Goal: Transaction & Acquisition: Subscribe to service/newsletter

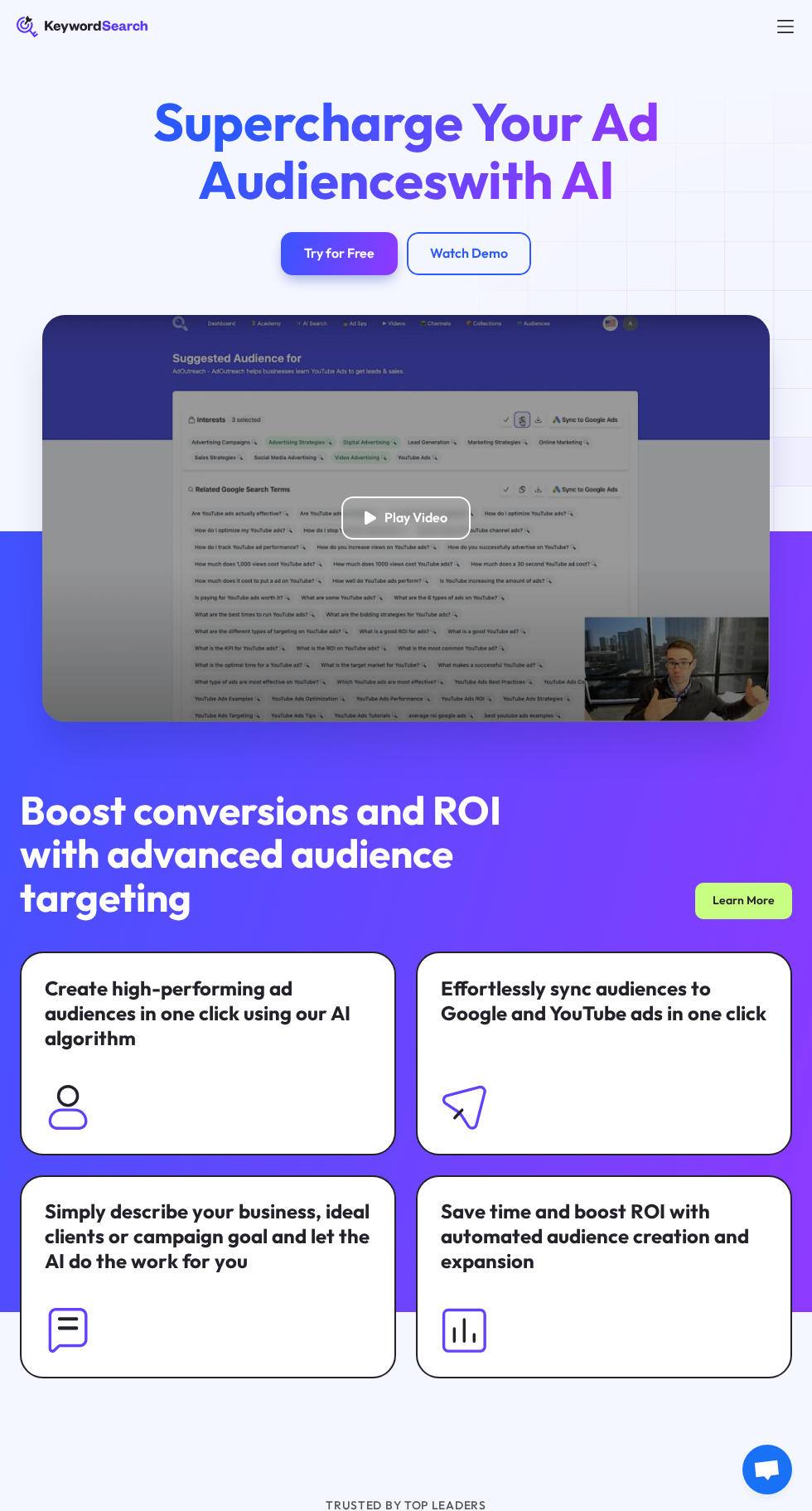
click at [344, 253] on div "Try for Free" at bounding box center [339, 254] width 70 height 17
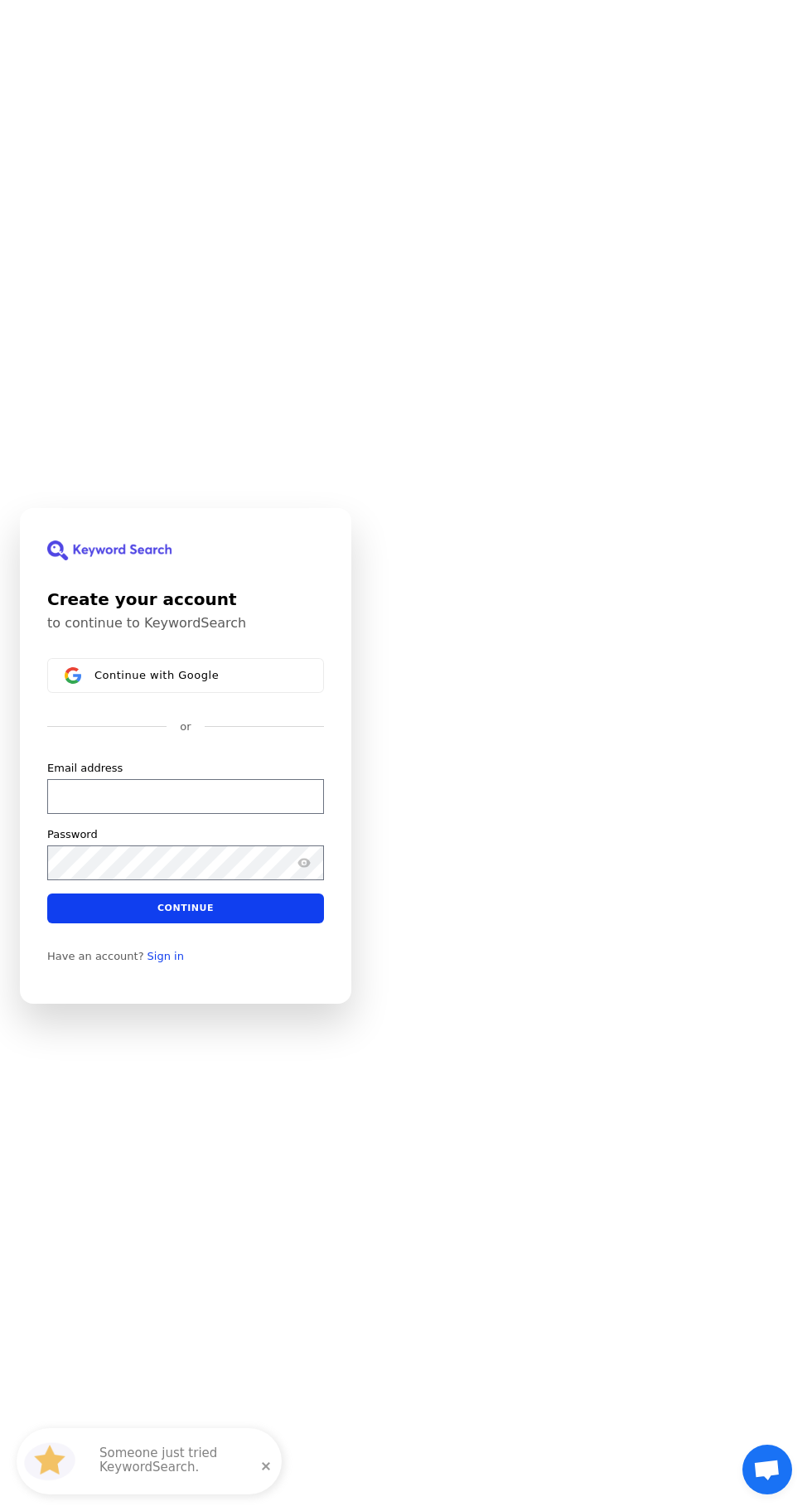
scroll to position [20, 0]
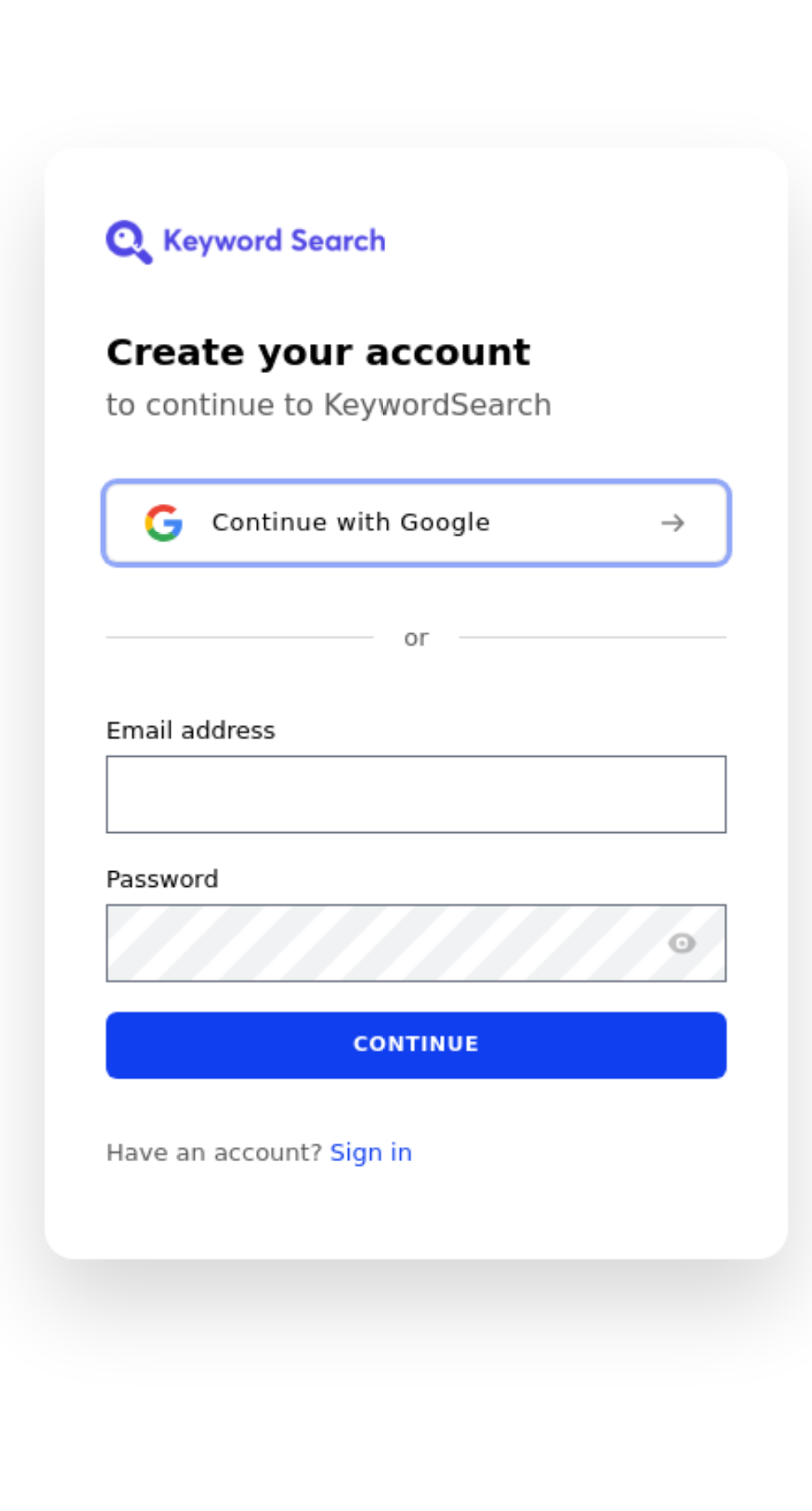
click at [178, 661] on span "Continue with Google" at bounding box center [157, 655] width 124 height 13
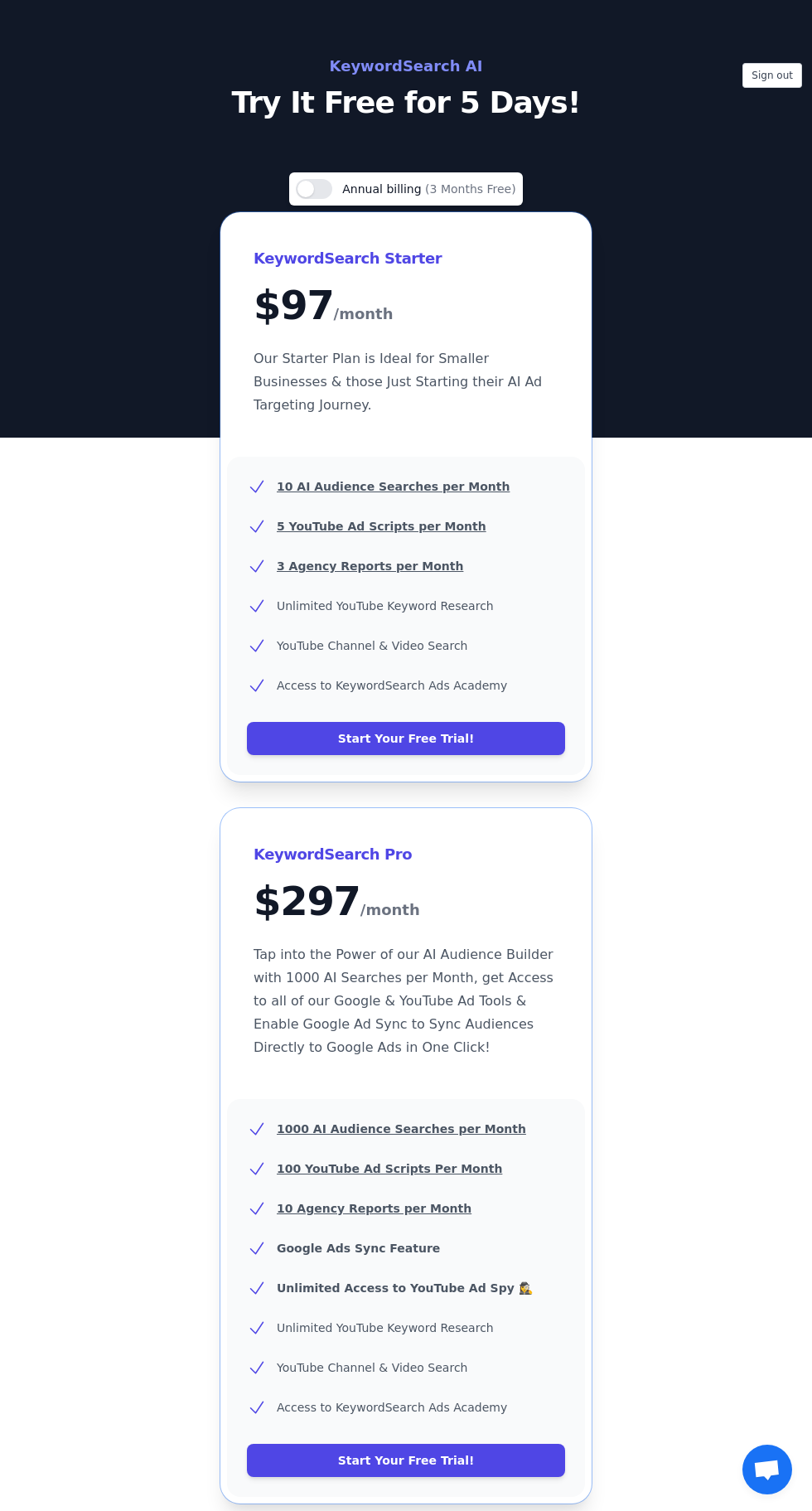
click at [451, 722] on link "Start Your Free Trial!" at bounding box center [406, 738] width 318 height 33
